Goal: Transaction & Acquisition: Purchase product/service

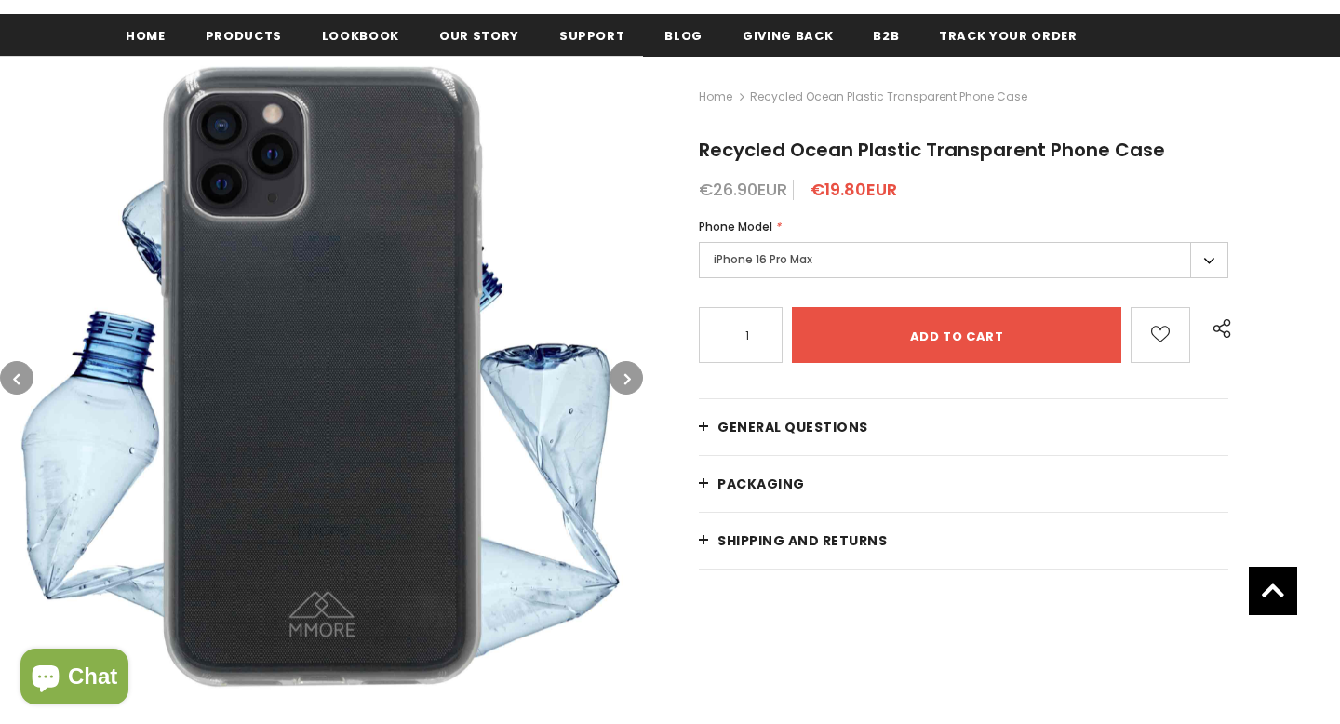
scroll to position [240, 0]
click at [635, 392] on img at bounding box center [321, 377] width 643 height 643
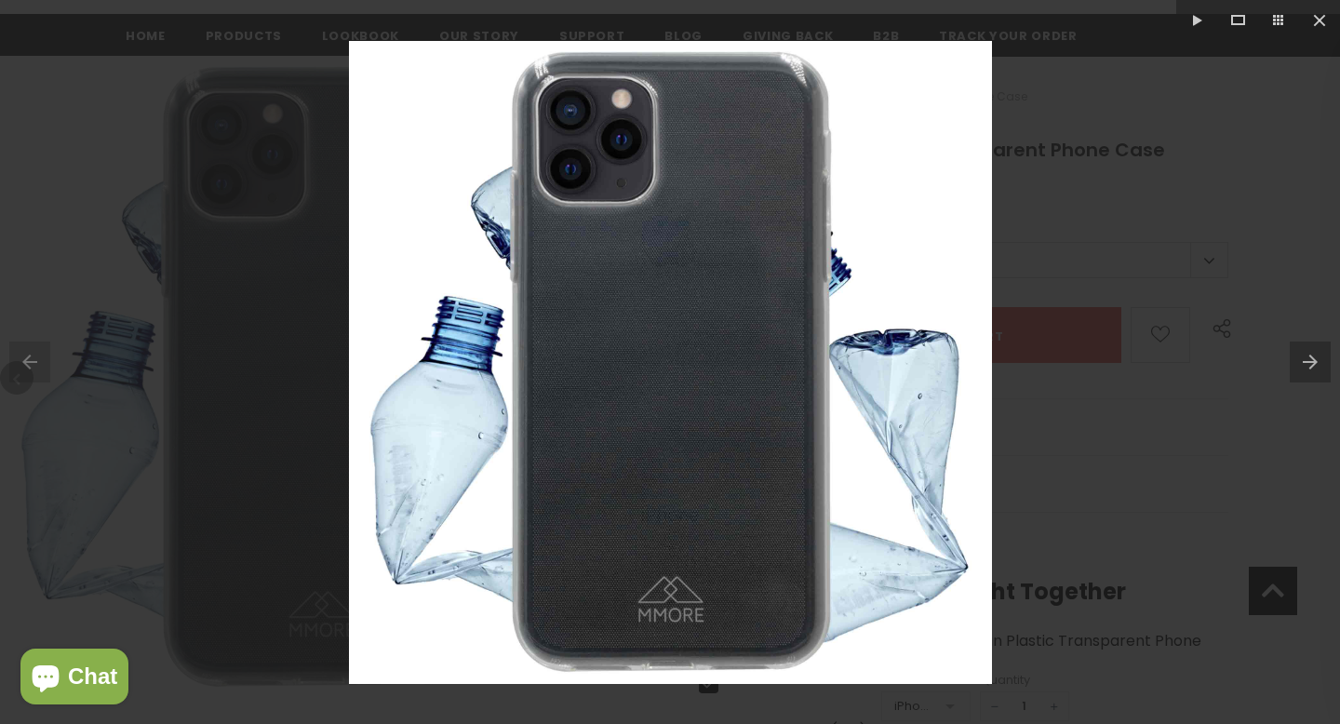
click at [1069, 299] on div at bounding box center [670, 362] width 1340 height 724
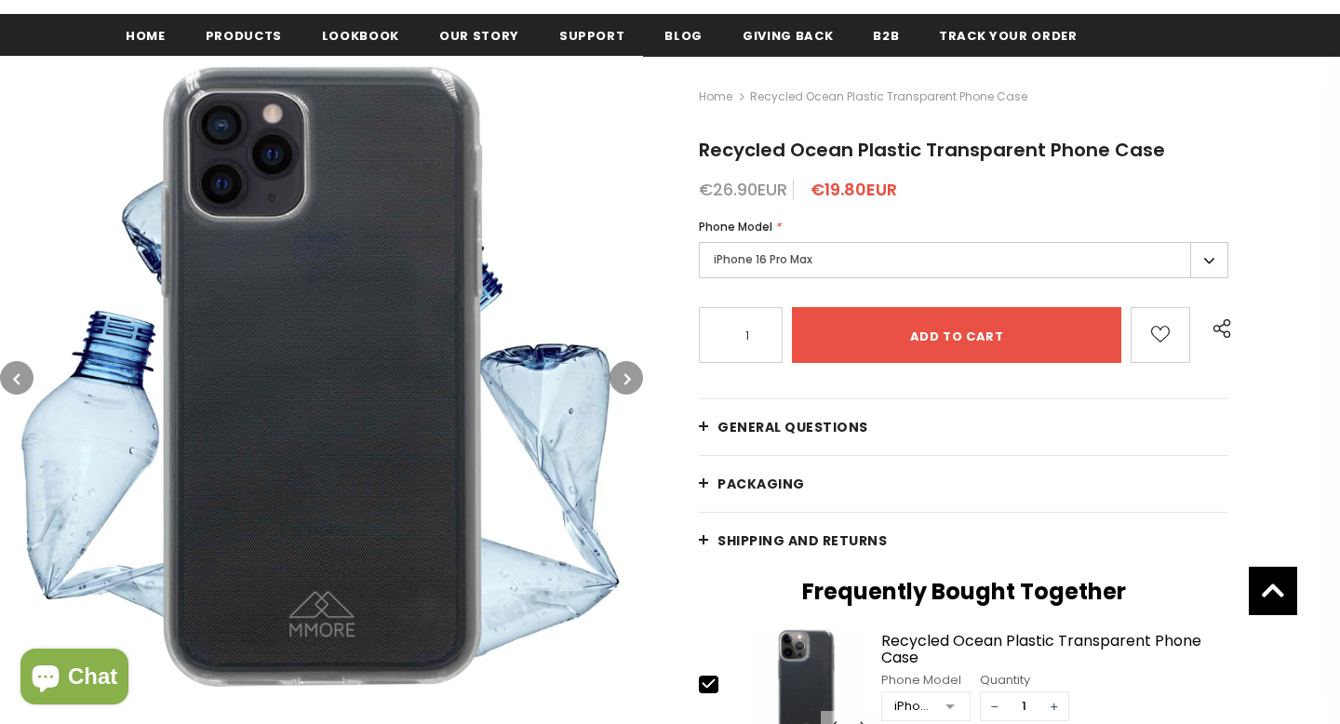
click at [1065, 214] on div "Home Recycled Ocean Plastic Transparent Phone Case Recycled Ocean Plastic Trans…" at bounding box center [991, 620] width 697 height 1128
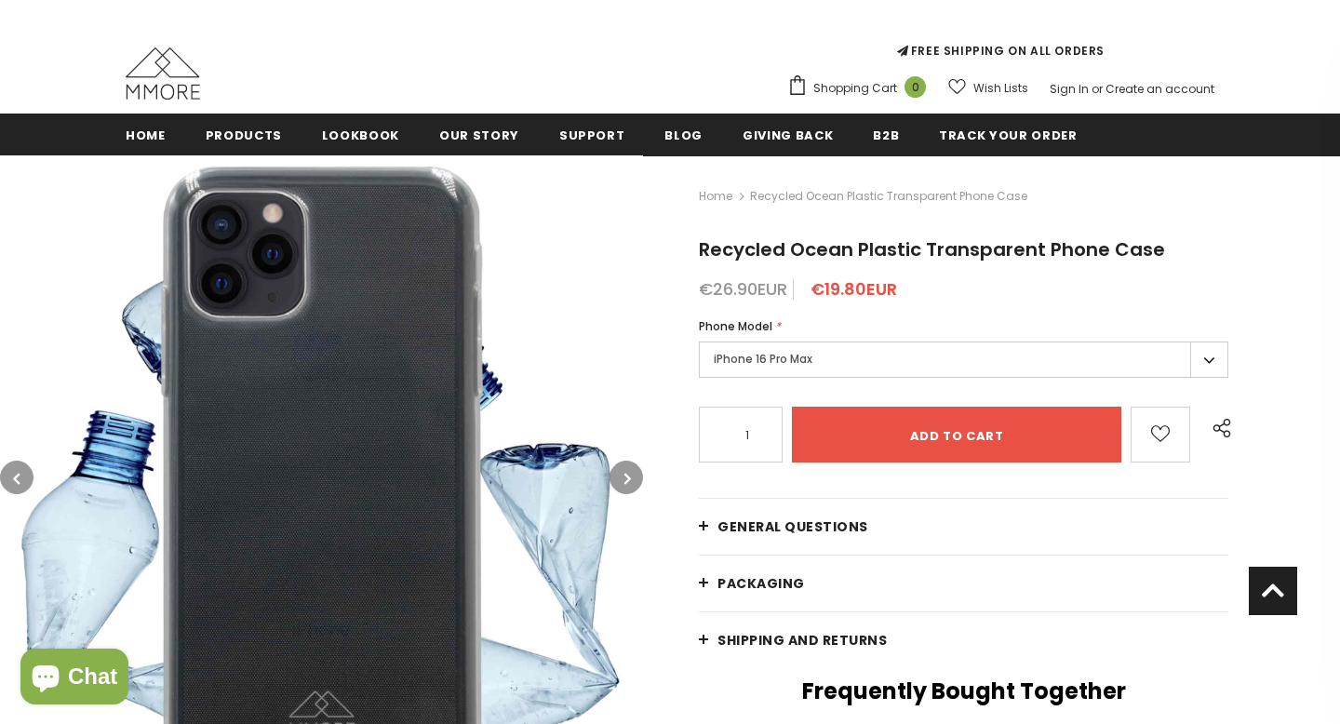
scroll to position [77, 0]
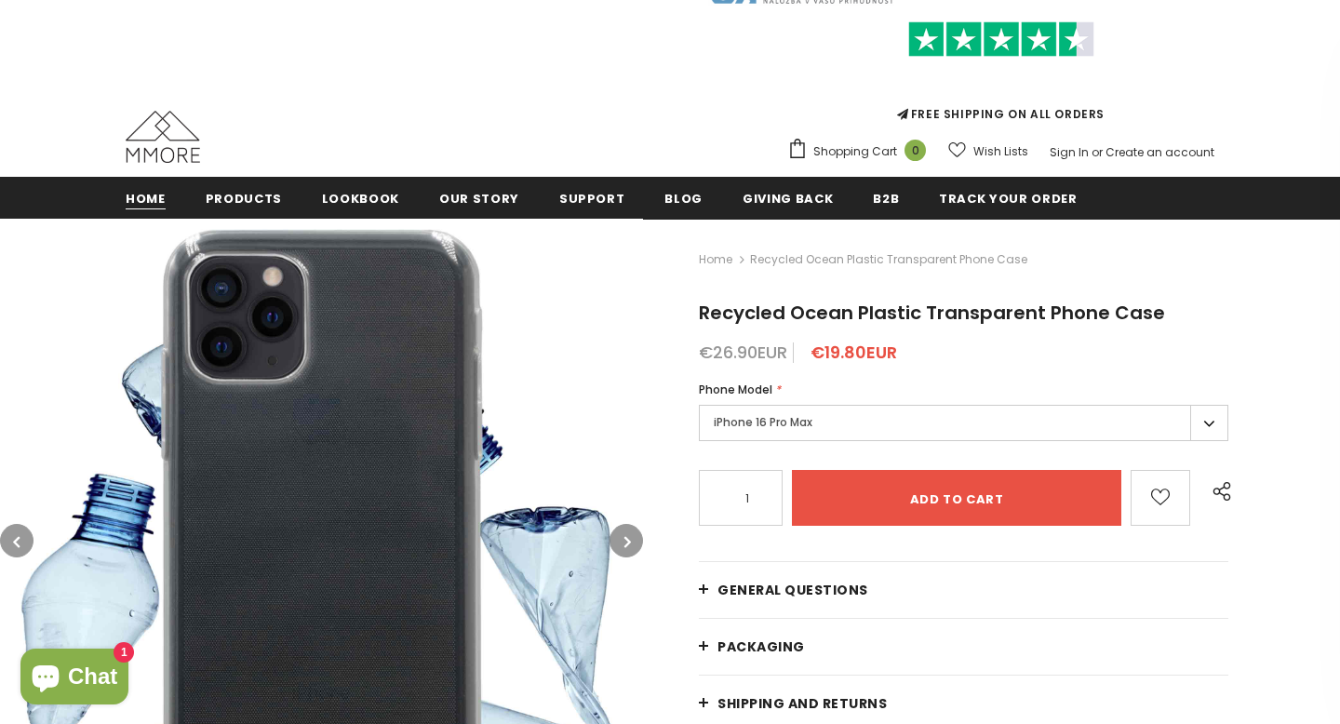
click at [155, 194] on span "Home" at bounding box center [146, 199] width 40 height 18
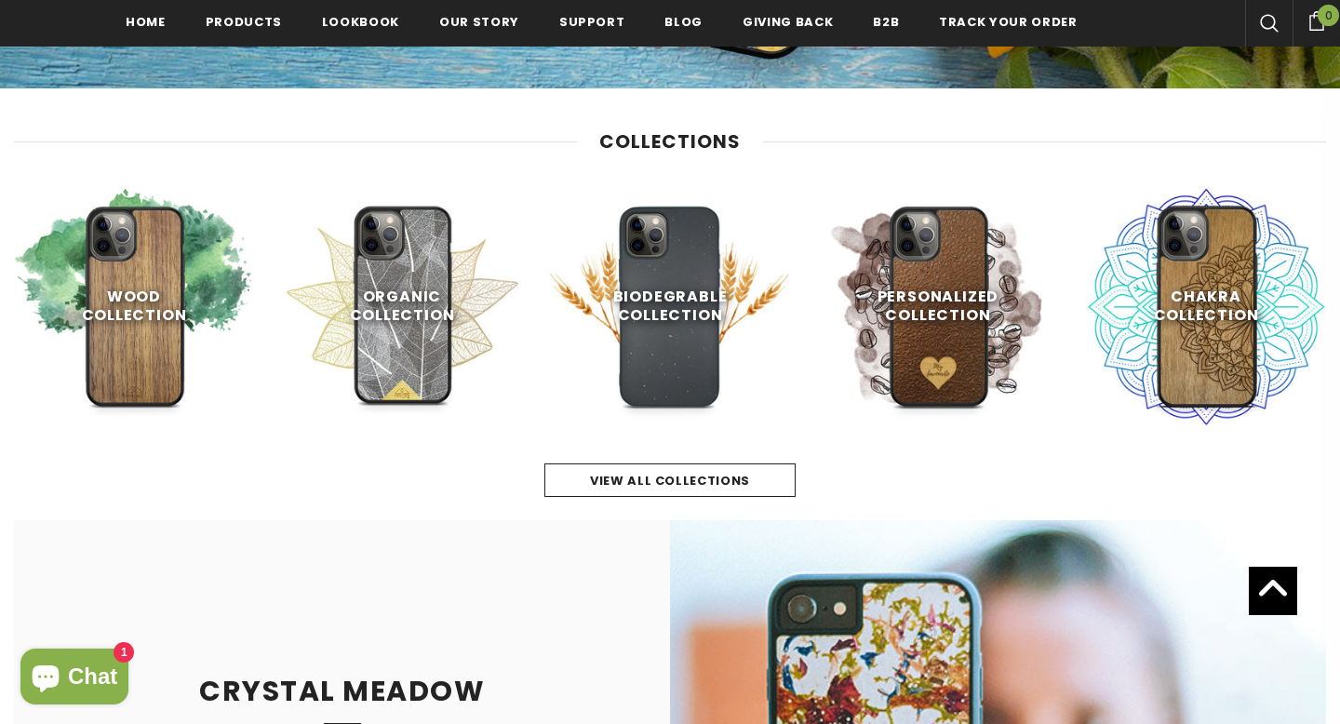
scroll to position [729, 0]
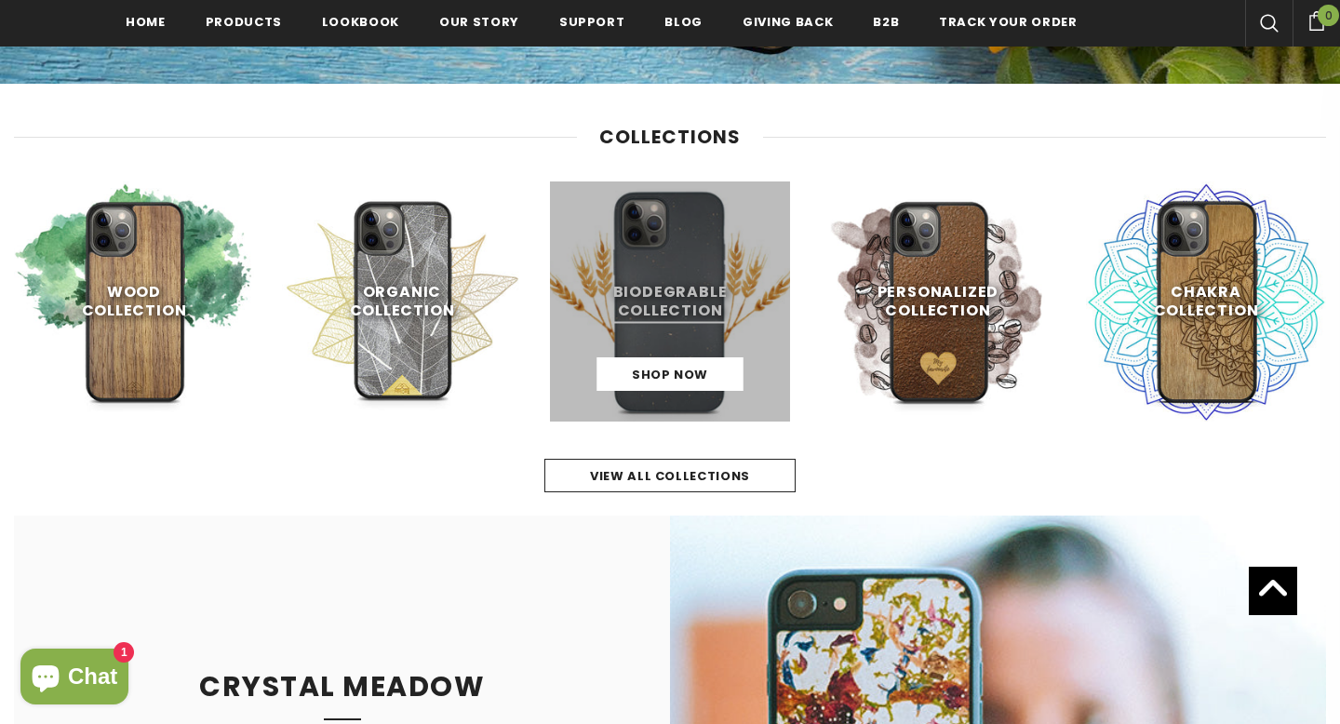
click at [721, 314] on link at bounding box center [670, 301] width 240 height 240
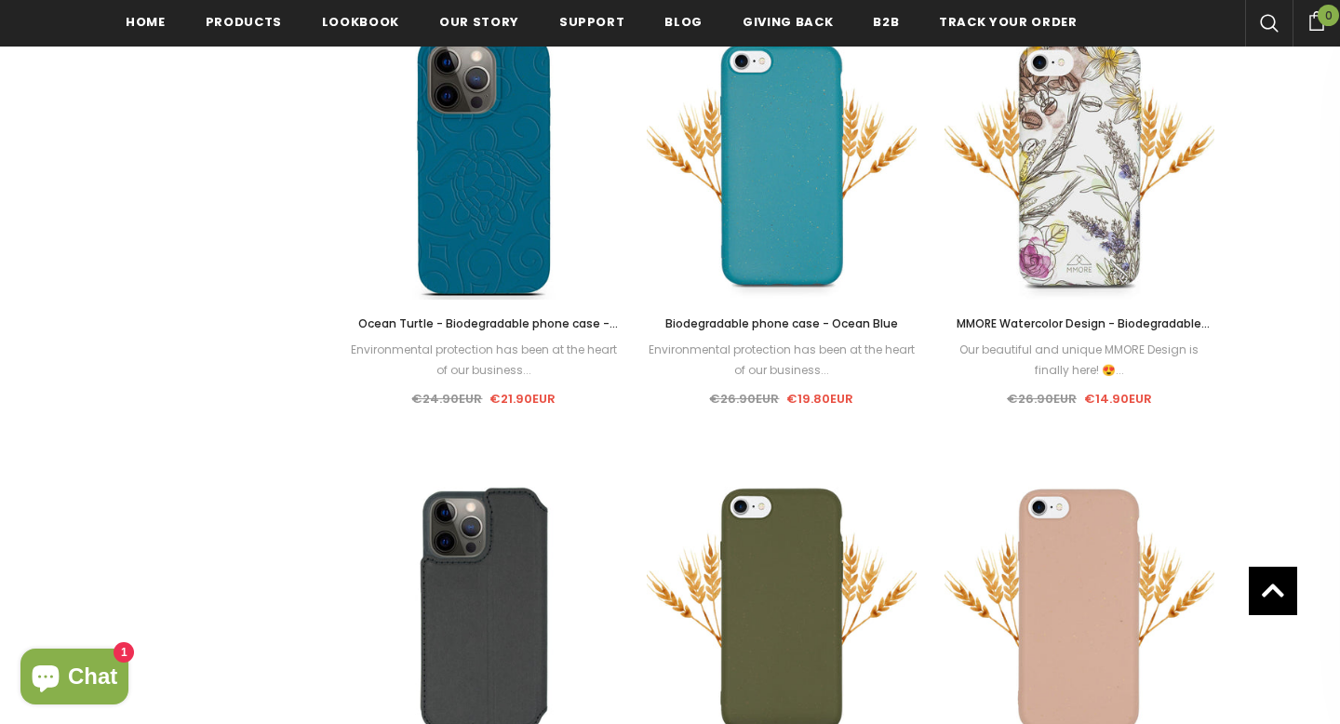
scroll to position [1368, 0]
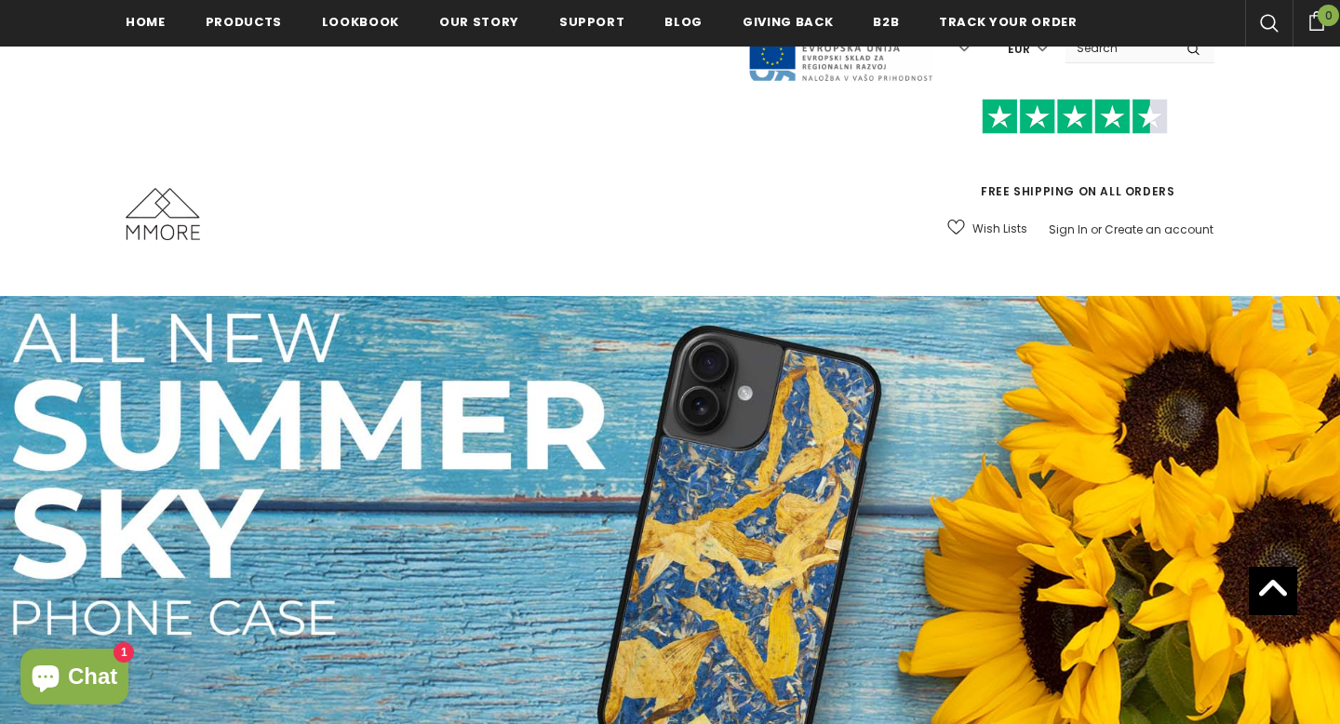
scroll to position [725, 0]
